Goal: Task Accomplishment & Management: Manage account settings

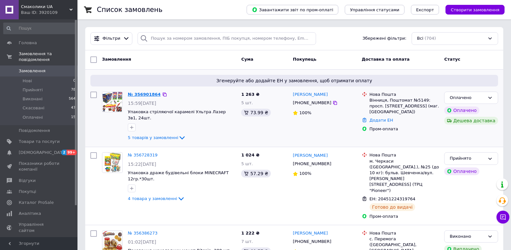
click at [152, 92] on link "№ 356901864" at bounding box center [144, 94] width 33 height 5
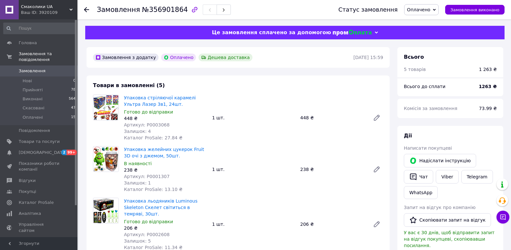
click at [423, 10] on span "Оплачено" at bounding box center [418, 9] width 23 height 5
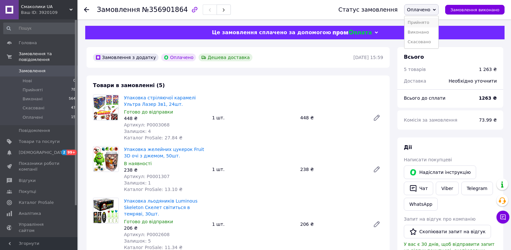
click at [429, 20] on li "Прийнято" at bounding box center [421, 23] width 34 height 10
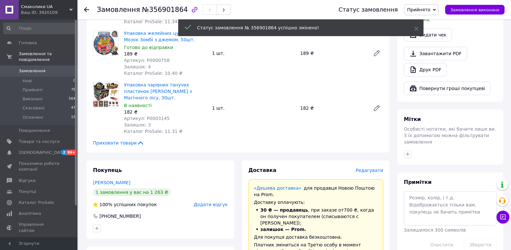
scroll to position [65, 0]
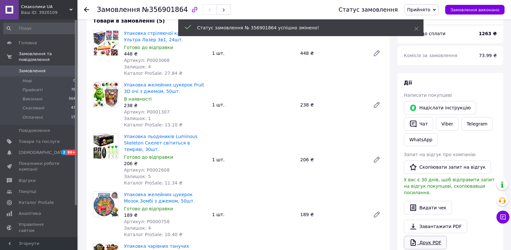
click at [427, 238] on link "Друк PDF" at bounding box center [425, 243] width 43 height 14
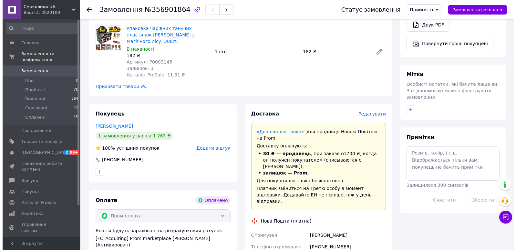
scroll to position [226, 0]
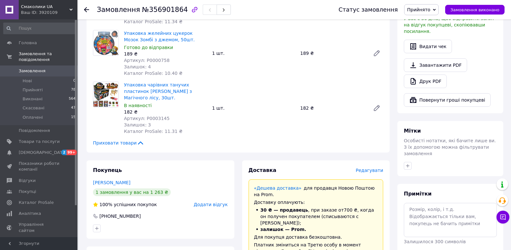
click at [367, 168] on span "Редагувати" at bounding box center [369, 170] width 27 height 5
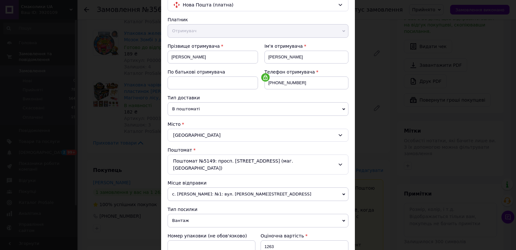
scroll to position [194, 0]
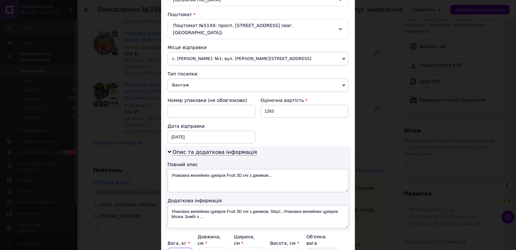
click at [185, 248] on input "0.5" at bounding box center [180, 254] width 25 height 13
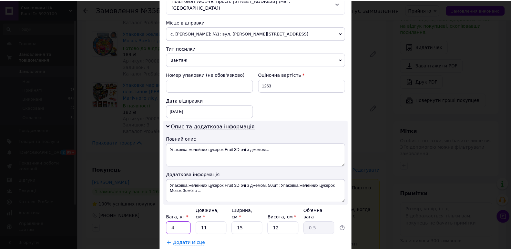
scroll to position [251, 0]
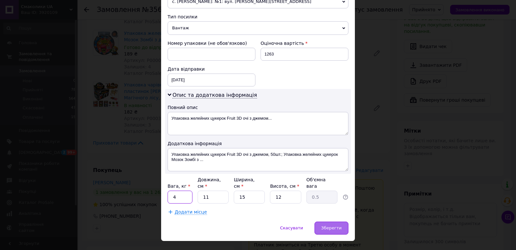
type input "4"
click at [332, 226] on span "Зберегти" at bounding box center [331, 228] width 20 height 5
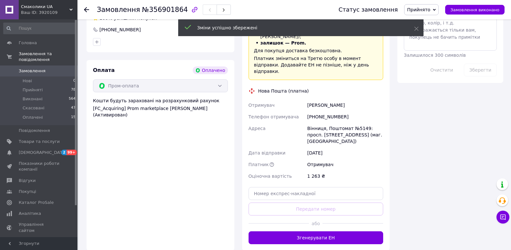
scroll to position [516, 0]
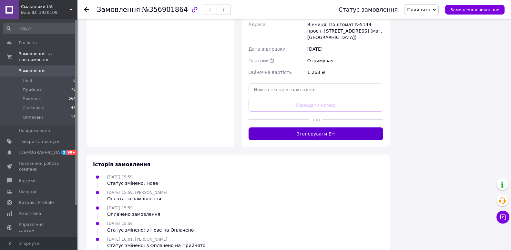
click at [331, 128] on button "Згенерувати ЕН" at bounding box center [316, 134] width 135 height 13
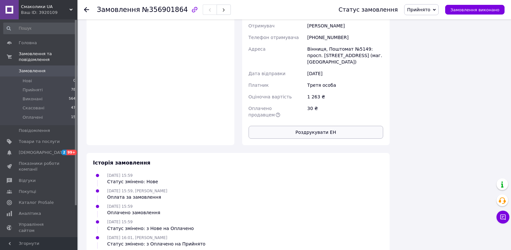
click at [316, 126] on button "Роздрукувати ЕН" at bounding box center [316, 132] width 135 height 13
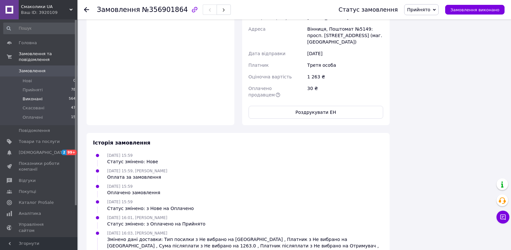
scroll to position [561, 0]
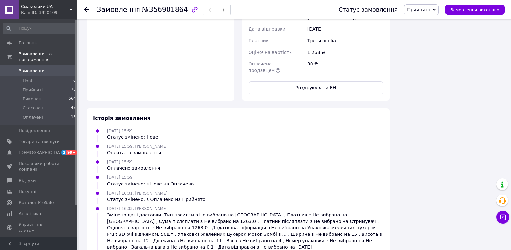
click at [38, 68] on span "Замовлення" at bounding box center [32, 71] width 27 height 6
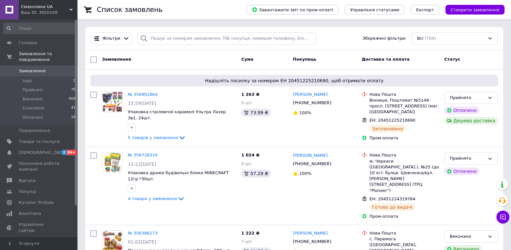
click at [50, 68] on span "Замовлення" at bounding box center [39, 71] width 41 height 6
click at [37, 6] on span "Смаколики UA" at bounding box center [45, 7] width 48 height 6
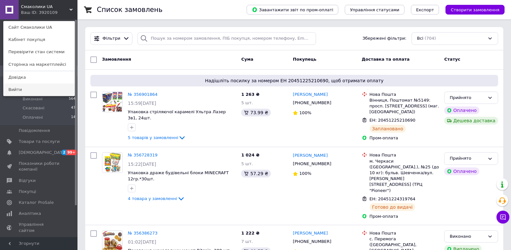
click at [29, 88] on link "Вийти" at bounding box center [39, 90] width 71 height 12
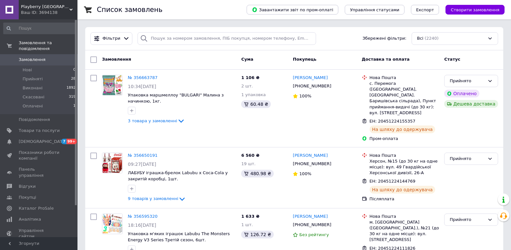
click at [48, 9] on span "Playberry Ukraine" at bounding box center [45, 7] width 48 height 6
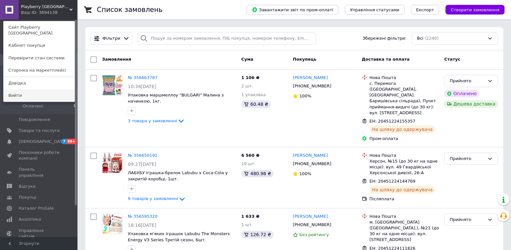
click at [33, 89] on link "Вийти" at bounding box center [39, 95] width 71 height 12
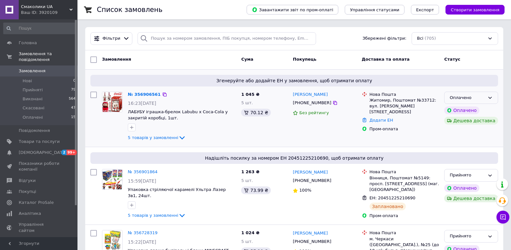
click at [468, 99] on div "Оплачено" at bounding box center [467, 98] width 35 height 7
click at [468, 108] on li "Прийнято" at bounding box center [470, 111] width 53 height 12
click at [144, 92] on link "№ 356906561" at bounding box center [144, 94] width 33 height 5
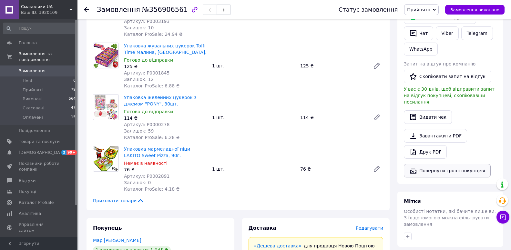
scroll to position [161, 0]
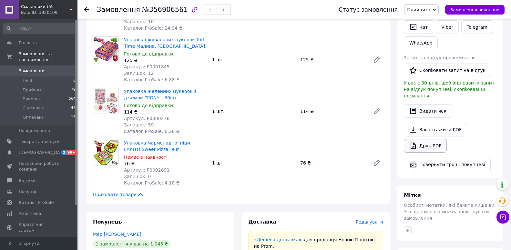
click at [432, 139] on link "Друк PDF" at bounding box center [425, 146] width 43 height 14
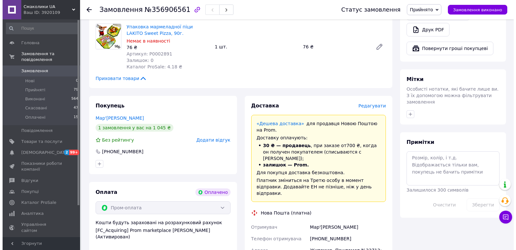
scroll to position [291, 0]
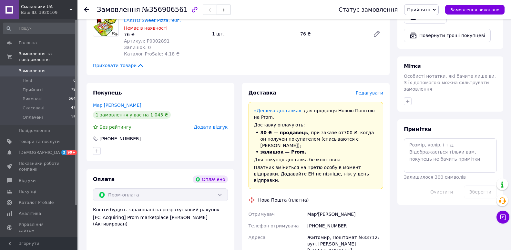
click at [373, 94] on span "Редагувати" at bounding box center [369, 92] width 27 height 5
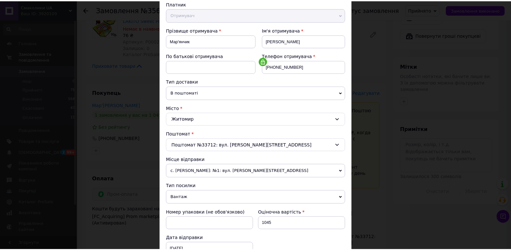
scroll to position [251, 0]
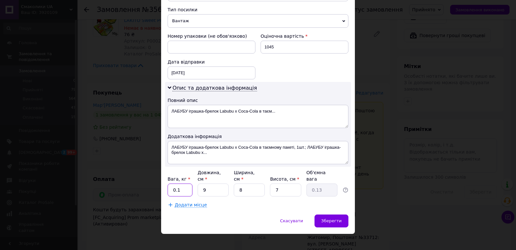
click at [179, 186] on input "0.1" at bounding box center [180, 190] width 25 height 13
type input "4"
type input "3"
type input "0.1"
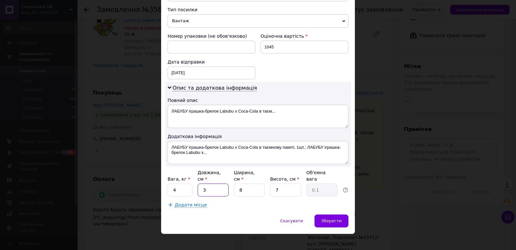
type input "30"
type input "0.42"
type input "30"
type input "2"
type input "0.11"
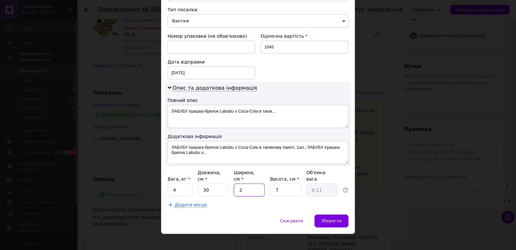
type input "20"
type input "1.05"
type input "20"
type input "3"
type input "0.45"
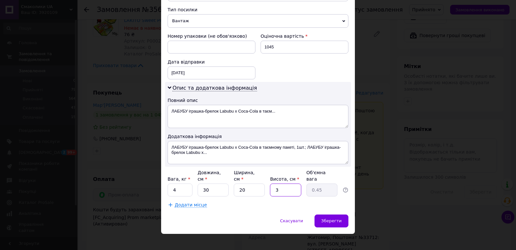
type input "30"
type input "4.5"
type input "30"
click at [336, 219] on span "Зберегти" at bounding box center [331, 221] width 20 height 5
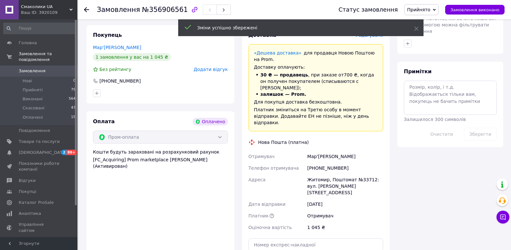
scroll to position [420, 0]
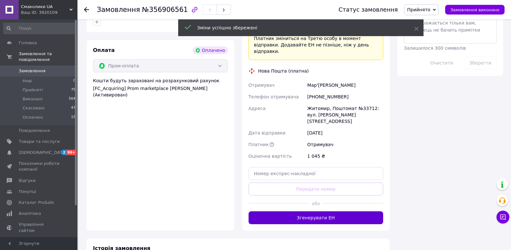
click at [311, 211] on button "Згенерувати ЕН" at bounding box center [316, 217] width 135 height 13
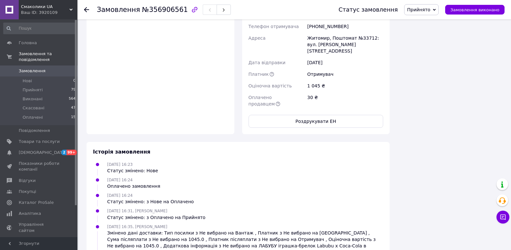
scroll to position [516, 0]
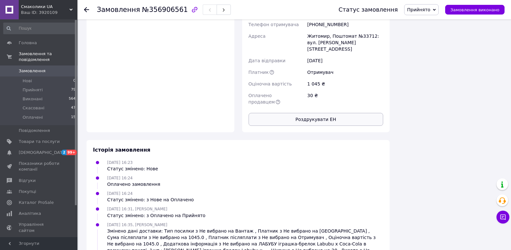
click at [316, 113] on button "Роздрукувати ЕН" at bounding box center [316, 119] width 135 height 13
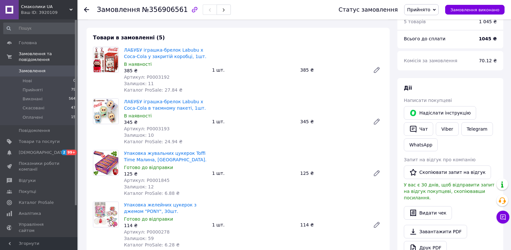
scroll to position [129, 0]
